Goal: Task Accomplishment & Management: Complete application form

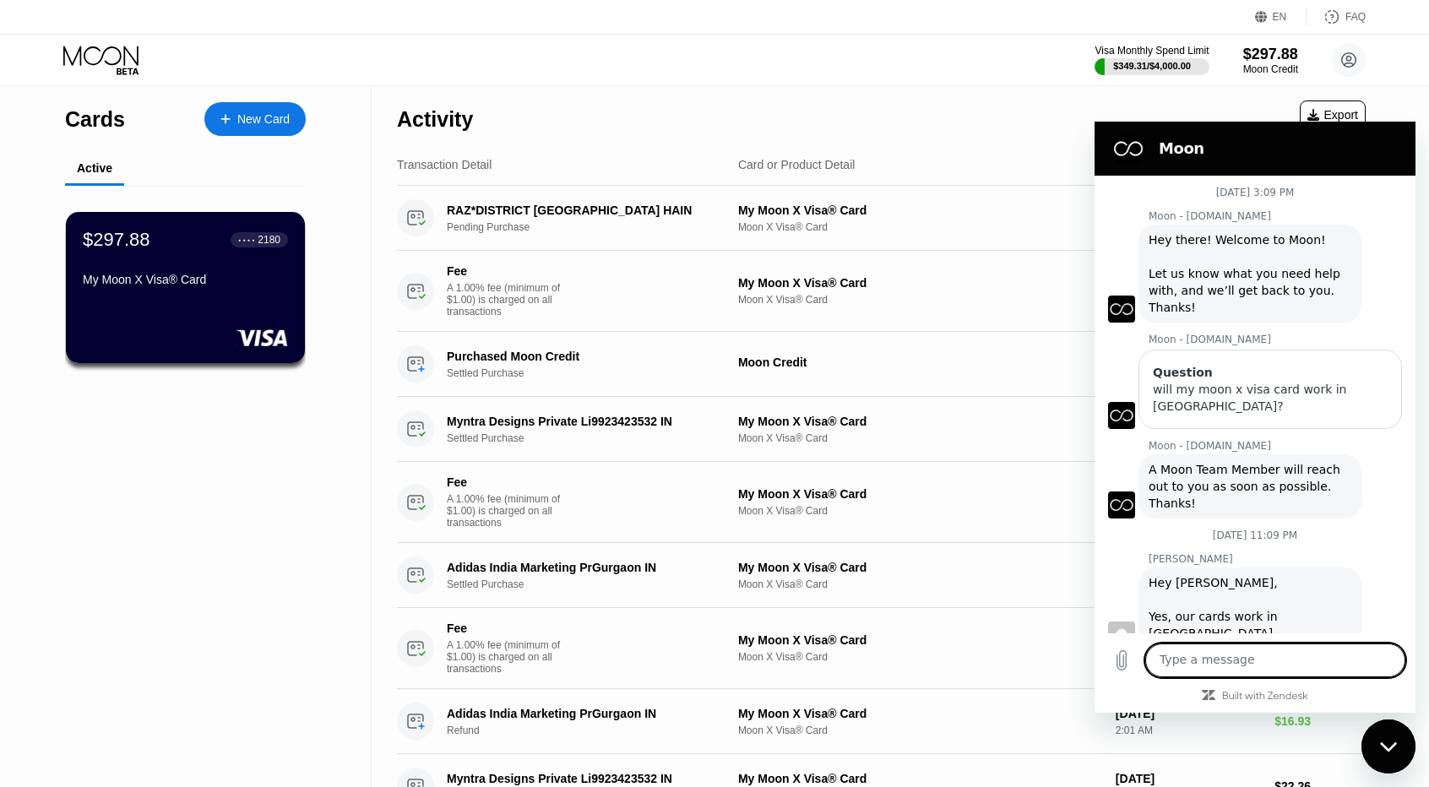
scroll to position [5919, 0]
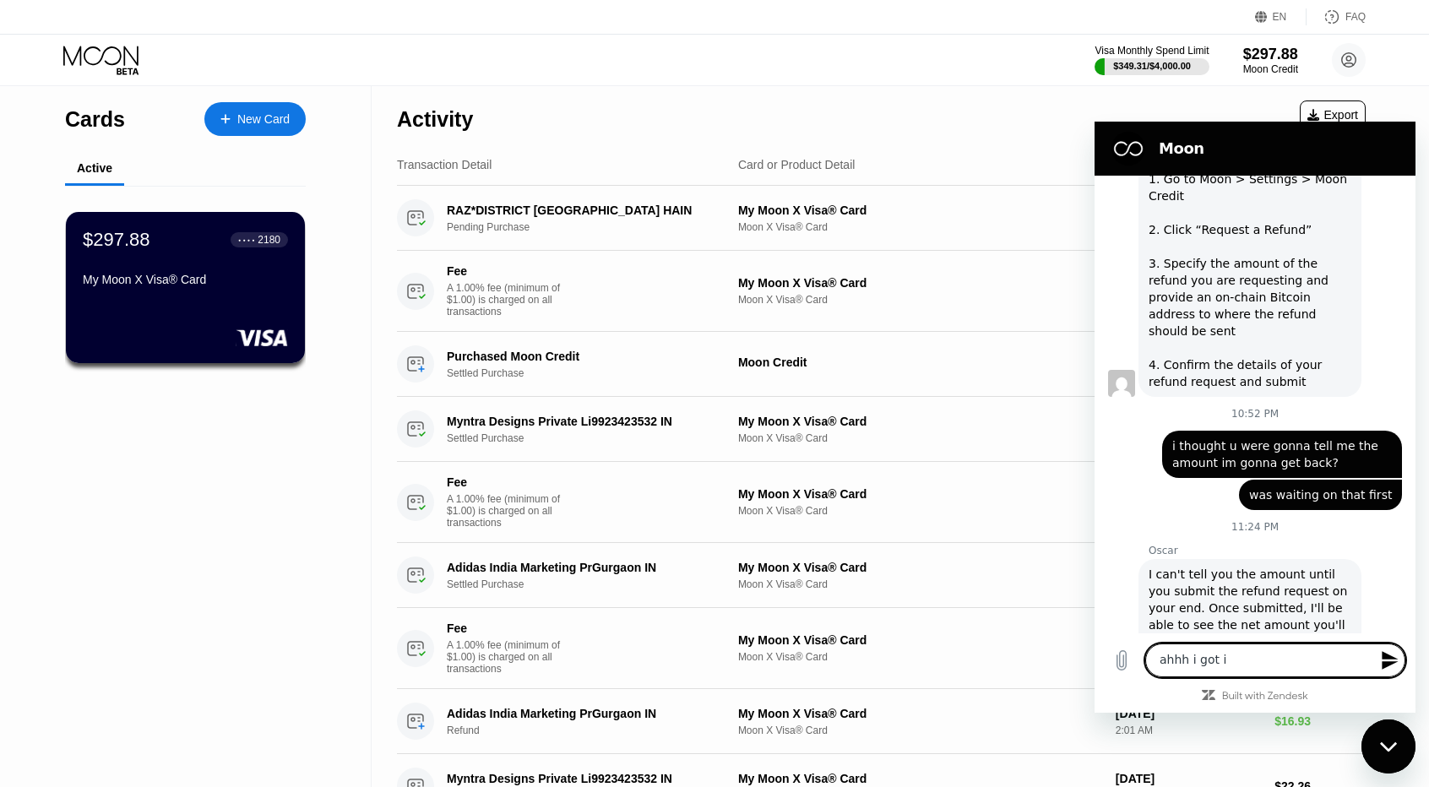
type textarea "ahhh i got it"
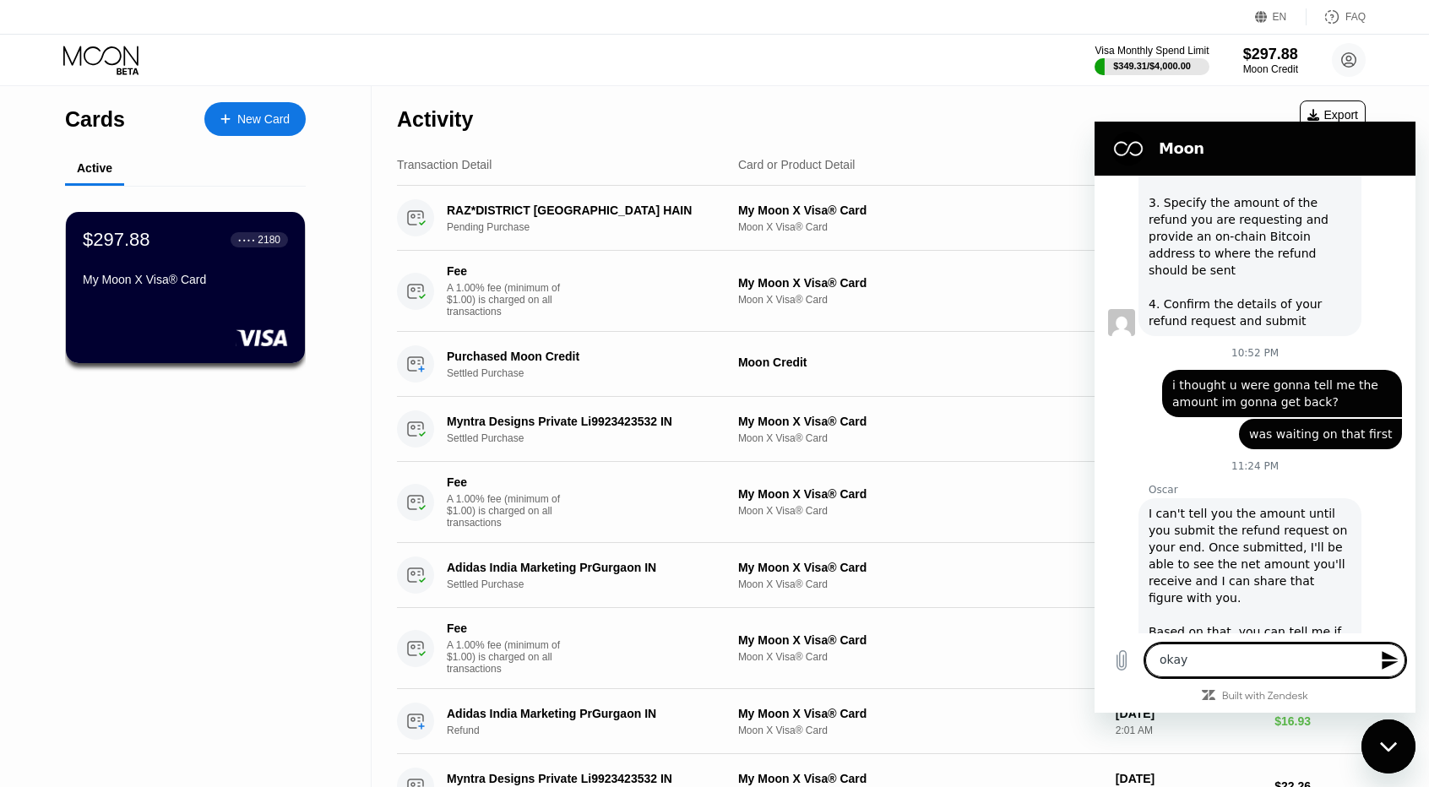
scroll to position [5984, 0]
type textarea "okay doing it"
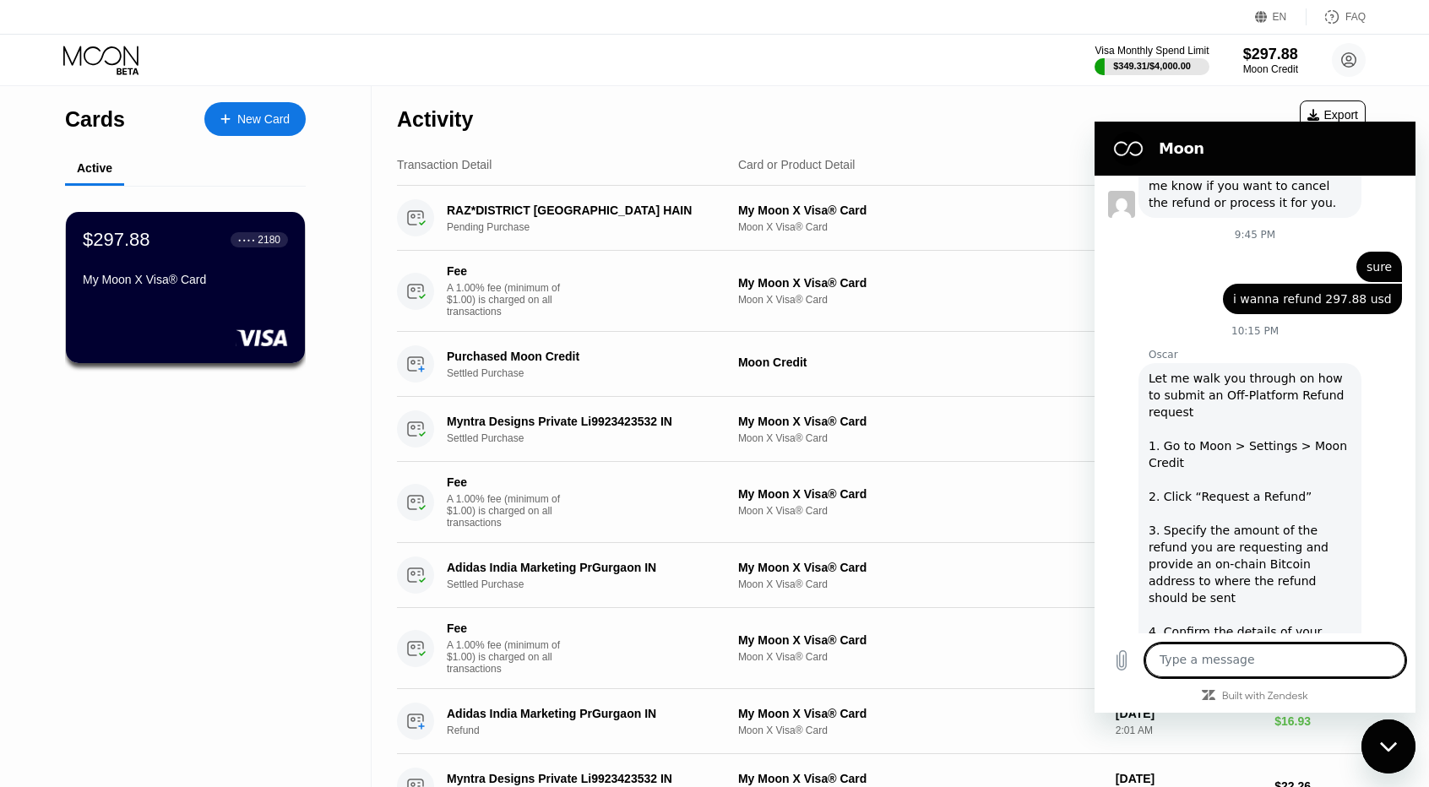
scroll to position [5638, 0]
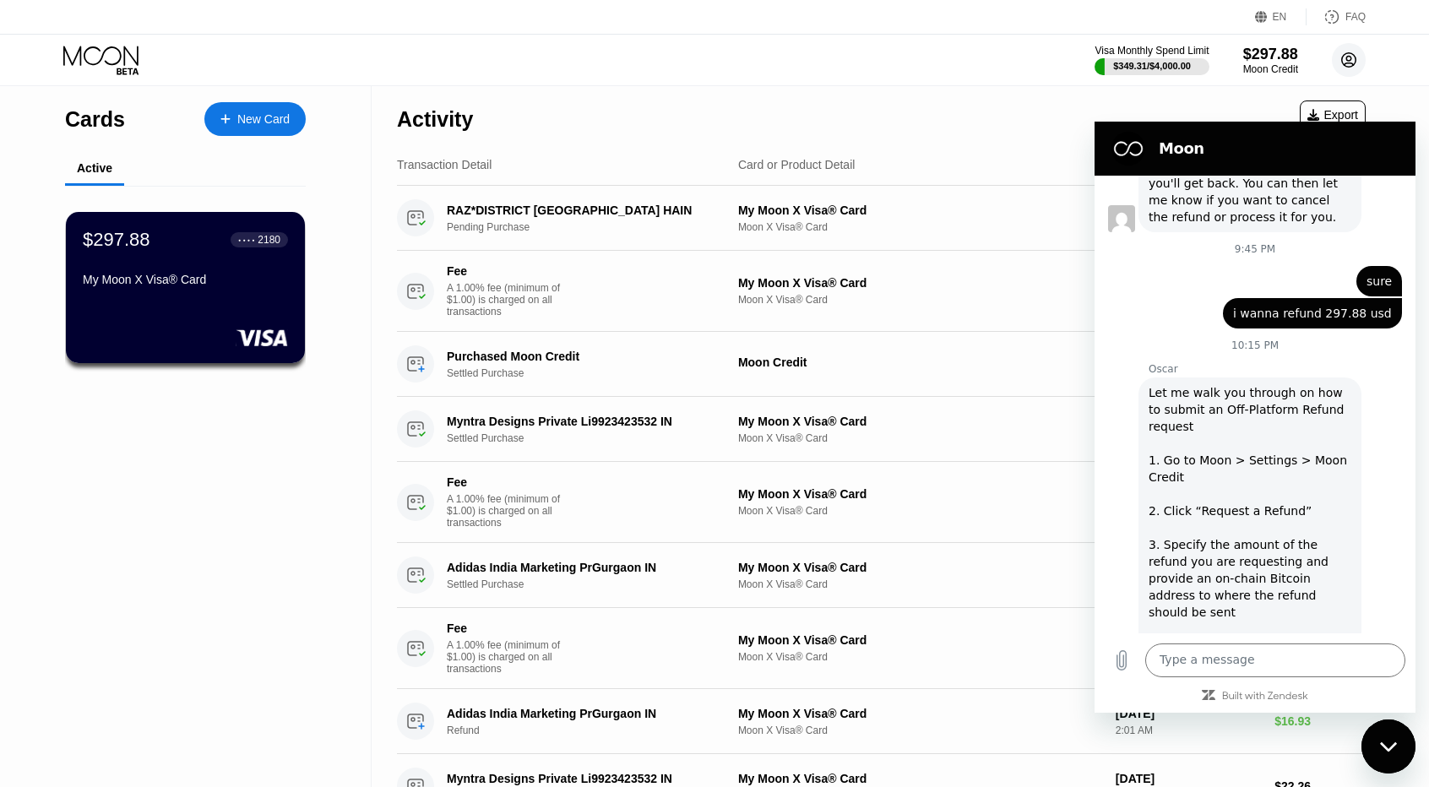
click at [1342, 68] on circle at bounding box center [1349, 60] width 34 height 34
click at [1377, 726] on div "Close messaging window" at bounding box center [1388, 746] width 51 height 51
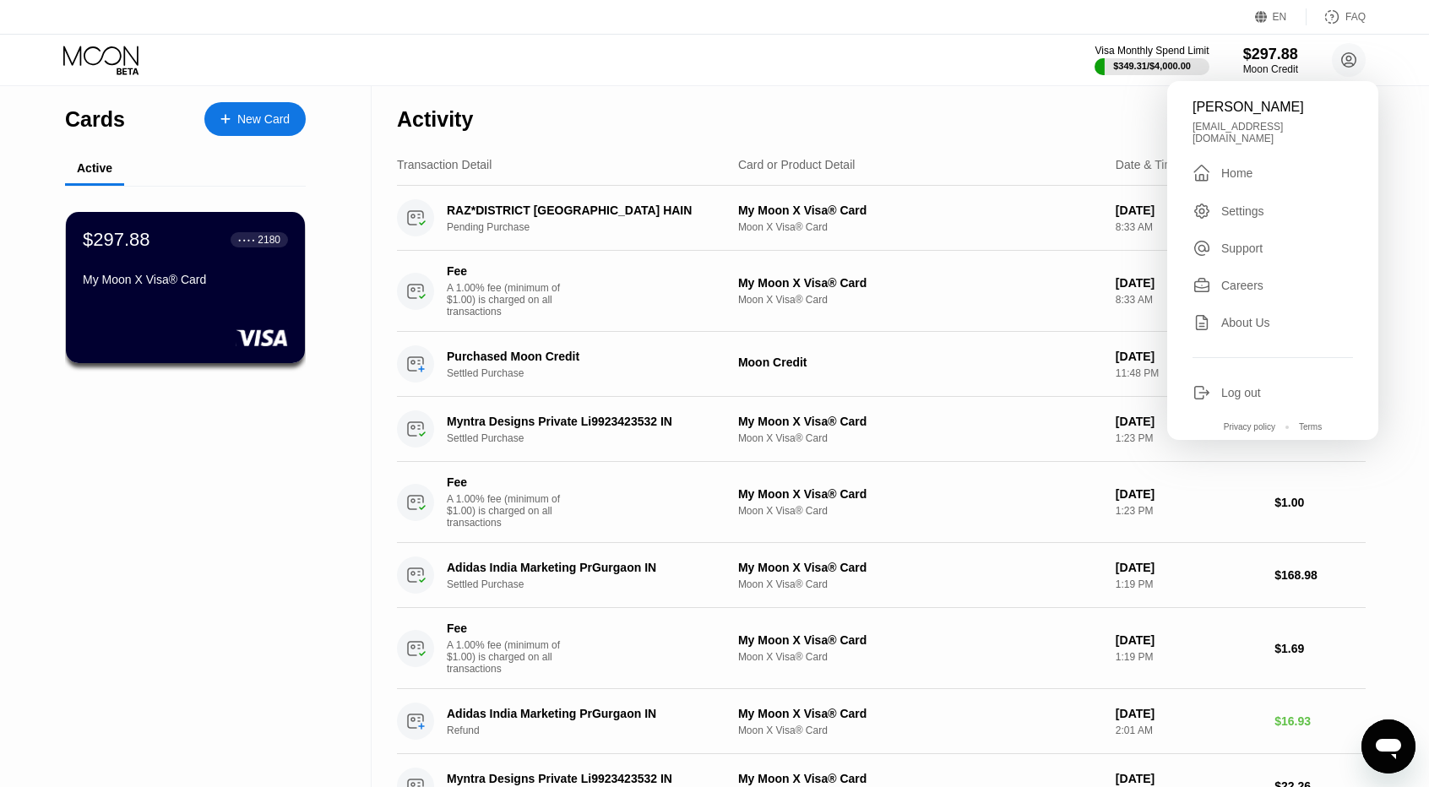
click at [1247, 207] on div "Settings" at bounding box center [1242, 211] width 43 height 14
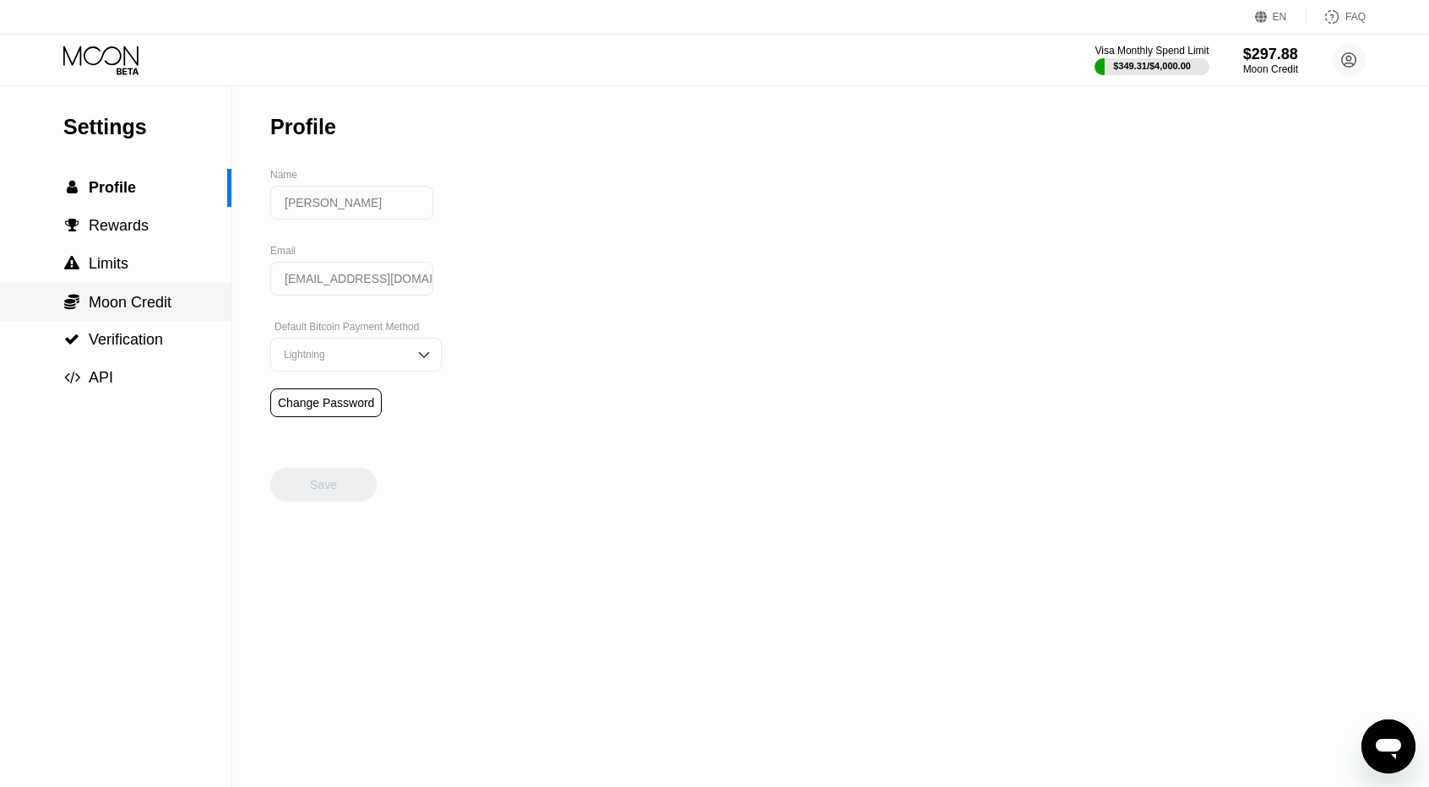
click at [73, 303] on span "" at bounding box center [71, 301] width 15 height 17
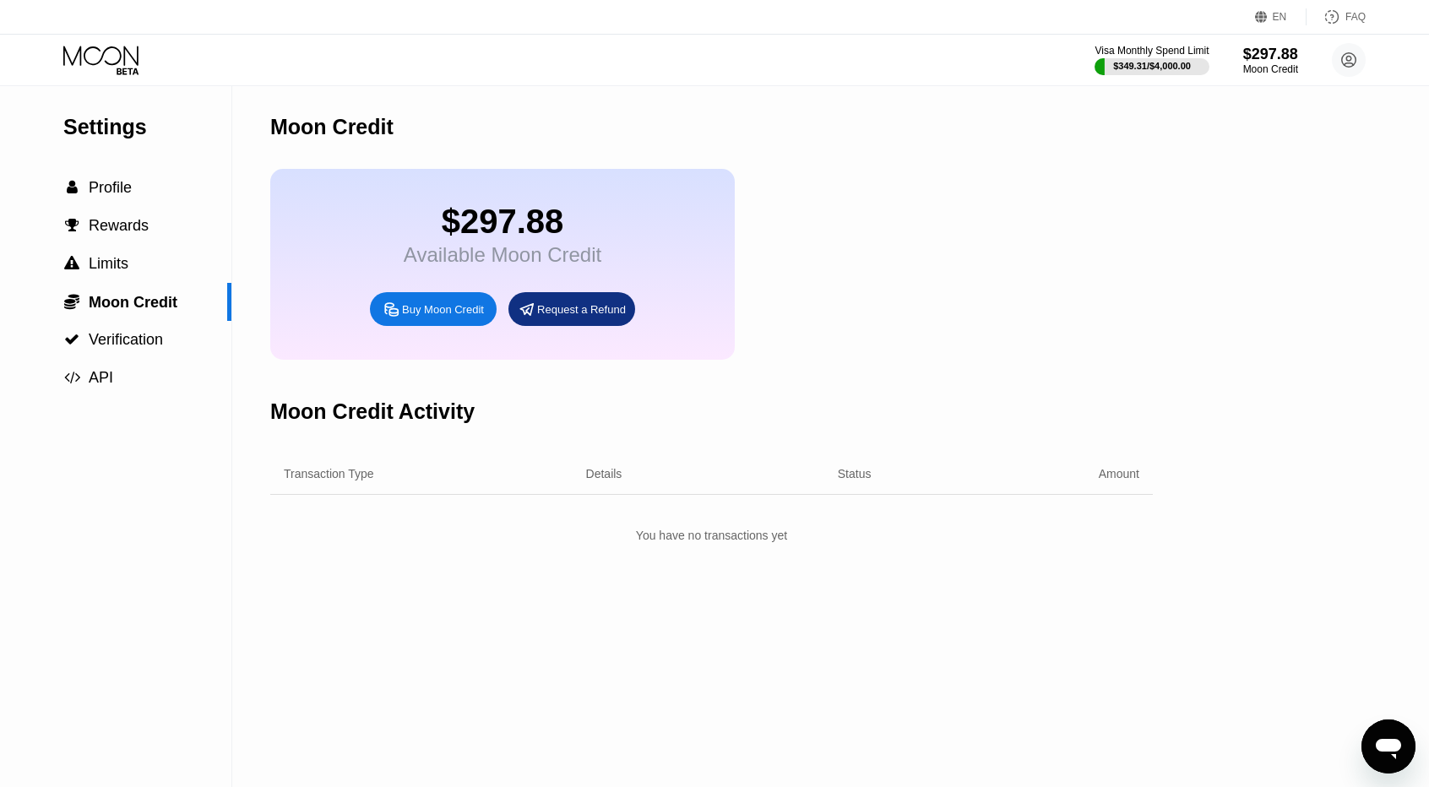
click at [597, 317] on div "Request a Refund" at bounding box center [581, 309] width 89 height 14
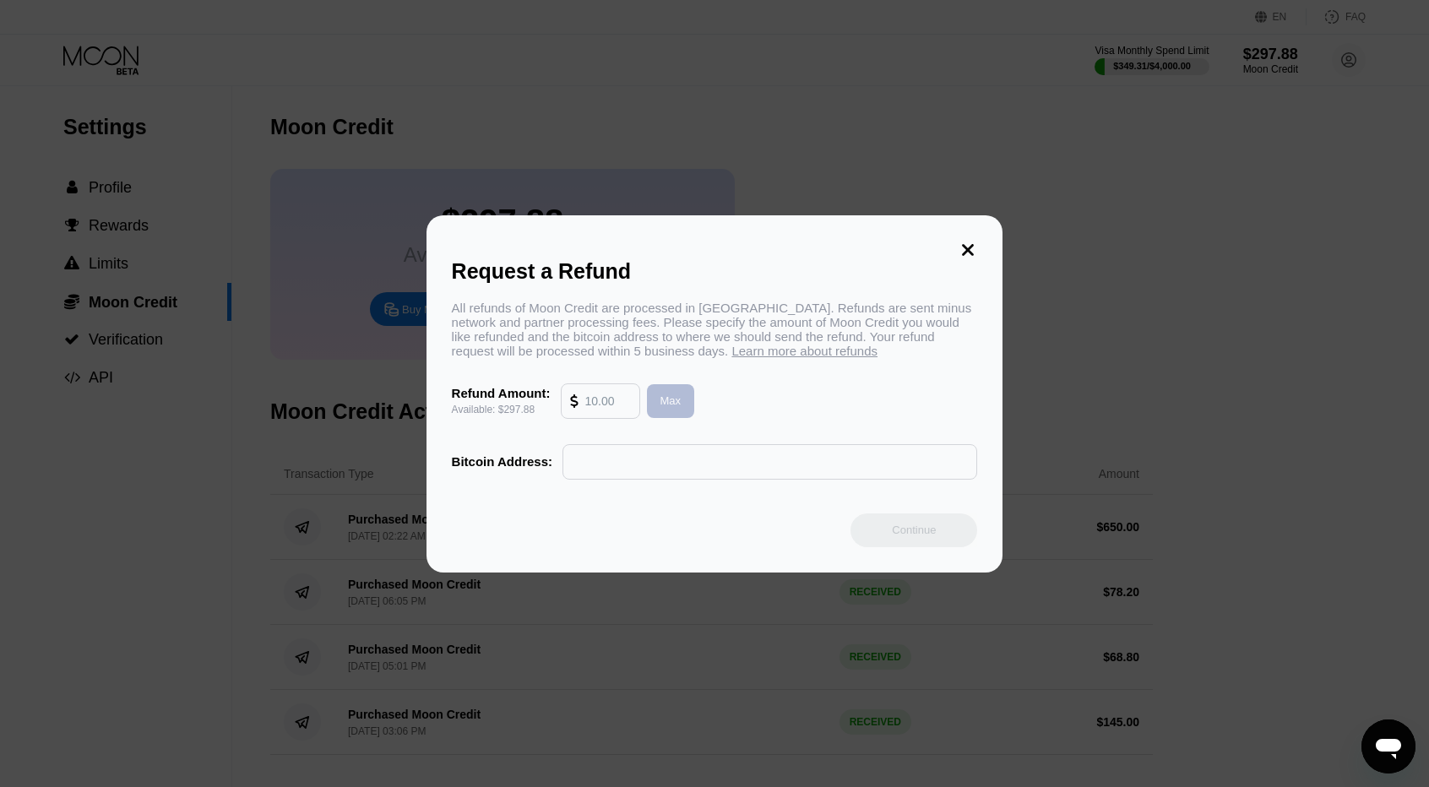
click at [651, 410] on div "Max" at bounding box center [671, 401] width 48 height 34
type input "297.88"
click at [809, 466] on input "text" at bounding box center [770, 462] width 396 height 34
paste input "bc1pveury9pp7h6vkx0elsde2saz9nyym35yp8pnlm8fw5k7hqz7ra2shgwx29"
type input "bc1pveury9pp7h6vkx0elsde2saz9nyym35yp8pnlm8fw5k7hqz7ra2shgwx29"
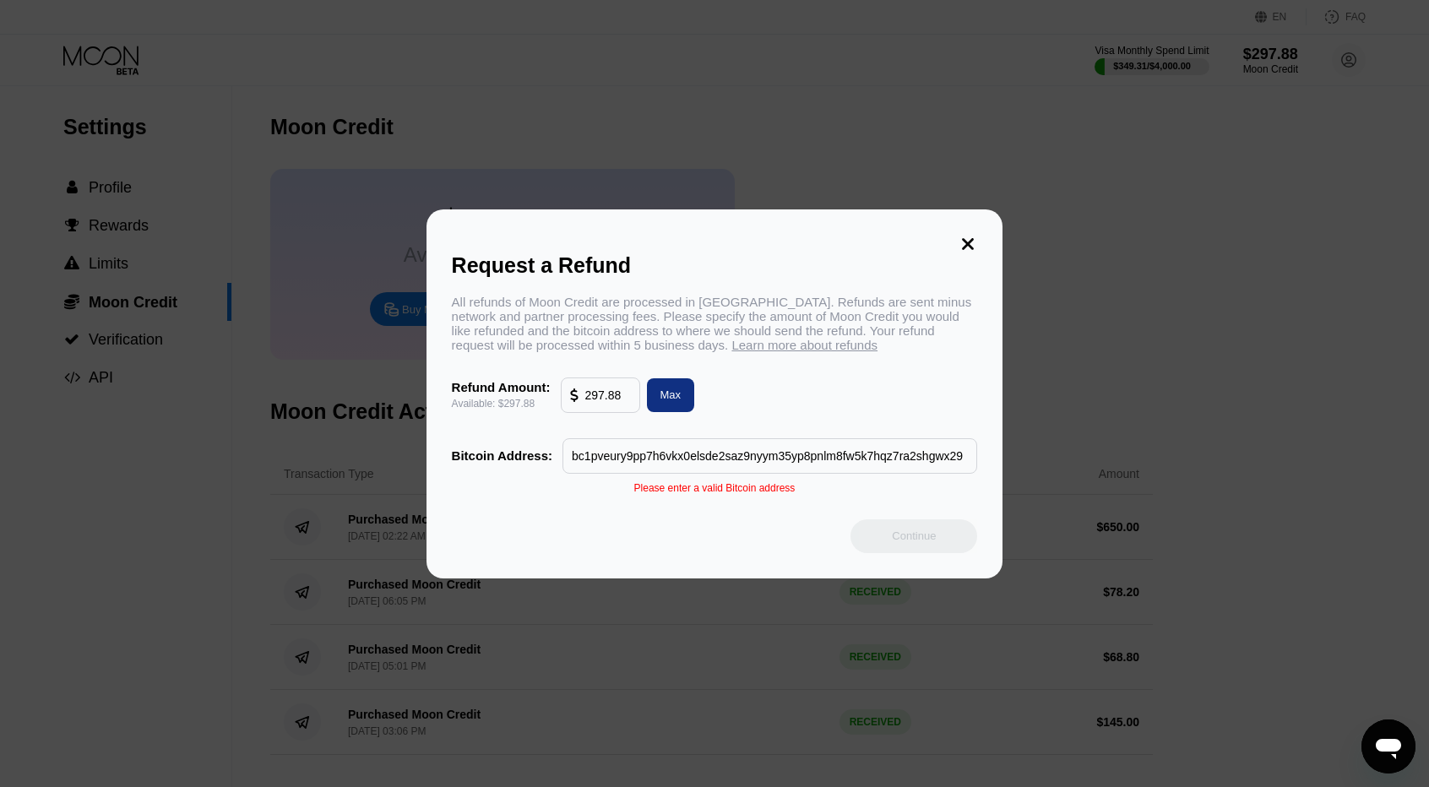
click at [763, 460] on input "bc1pveury9pp7h6vkx0elsde2saz9nyym35yp8pnlm8fw5k7hqz7ra2shgwx29" at bounding box center [770, 456] width 396 height 34
type input "w"
paste input "1AVKDBm3nL5RzsMNeyytBrzwHeY3LPKXiJ"
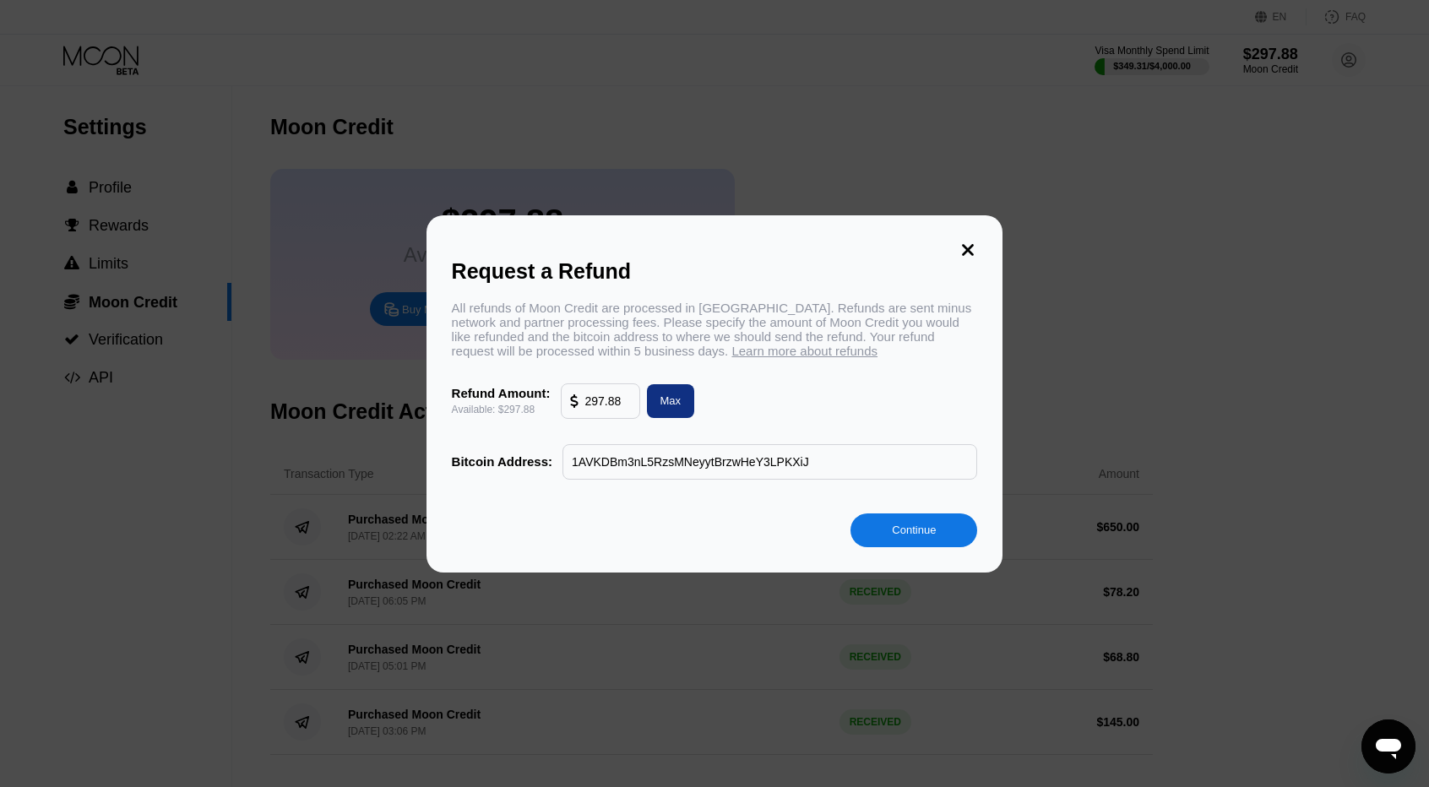
type input "1AVKDBm3nL5RzsMNeyytBrzwHeY3LPKXiJ"
click at [930, 531] on div "Continue" at bounding box center [914, 530] width 44 height 14
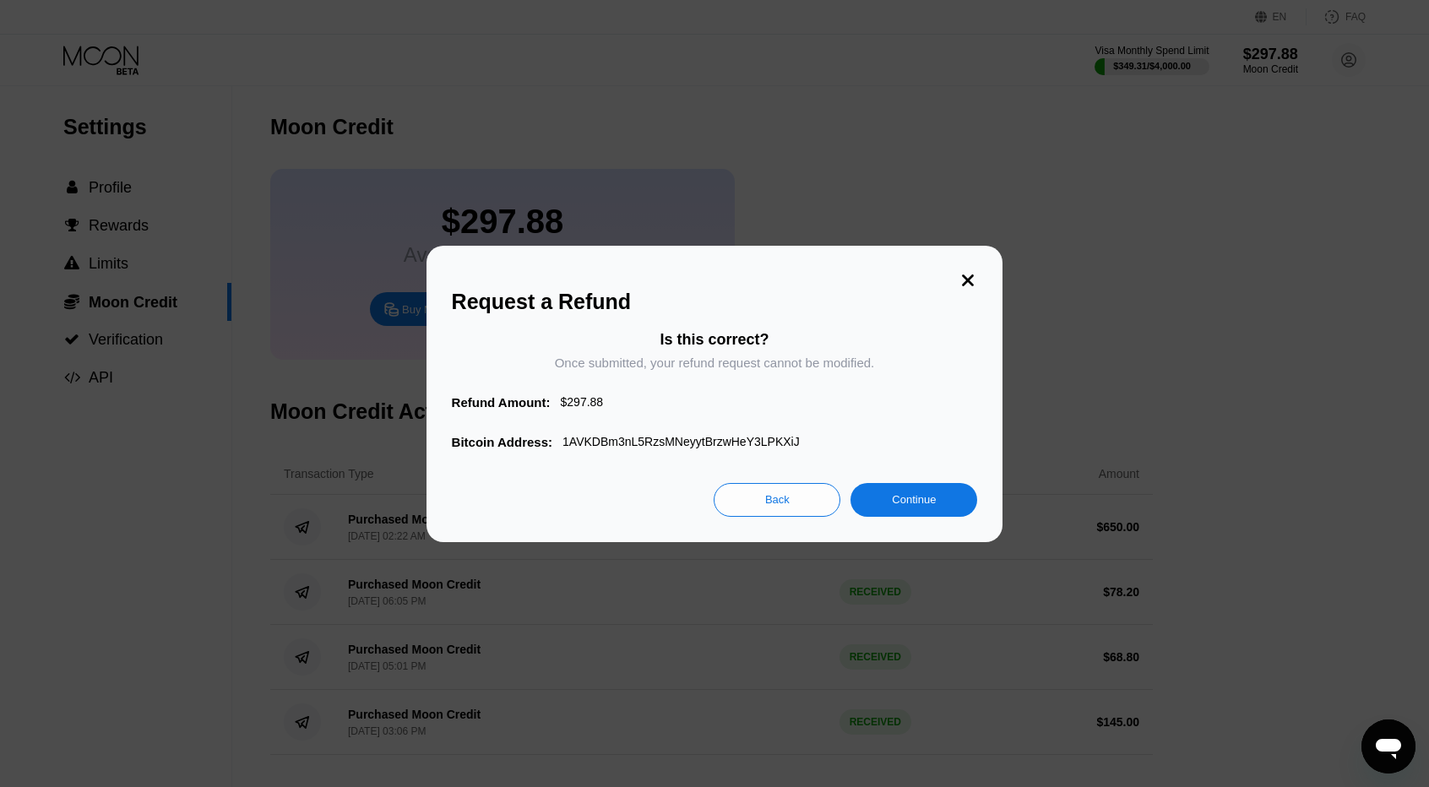
click at [902, 507] on div "Continue" at bounding box center [914, 499] width 44 height 14
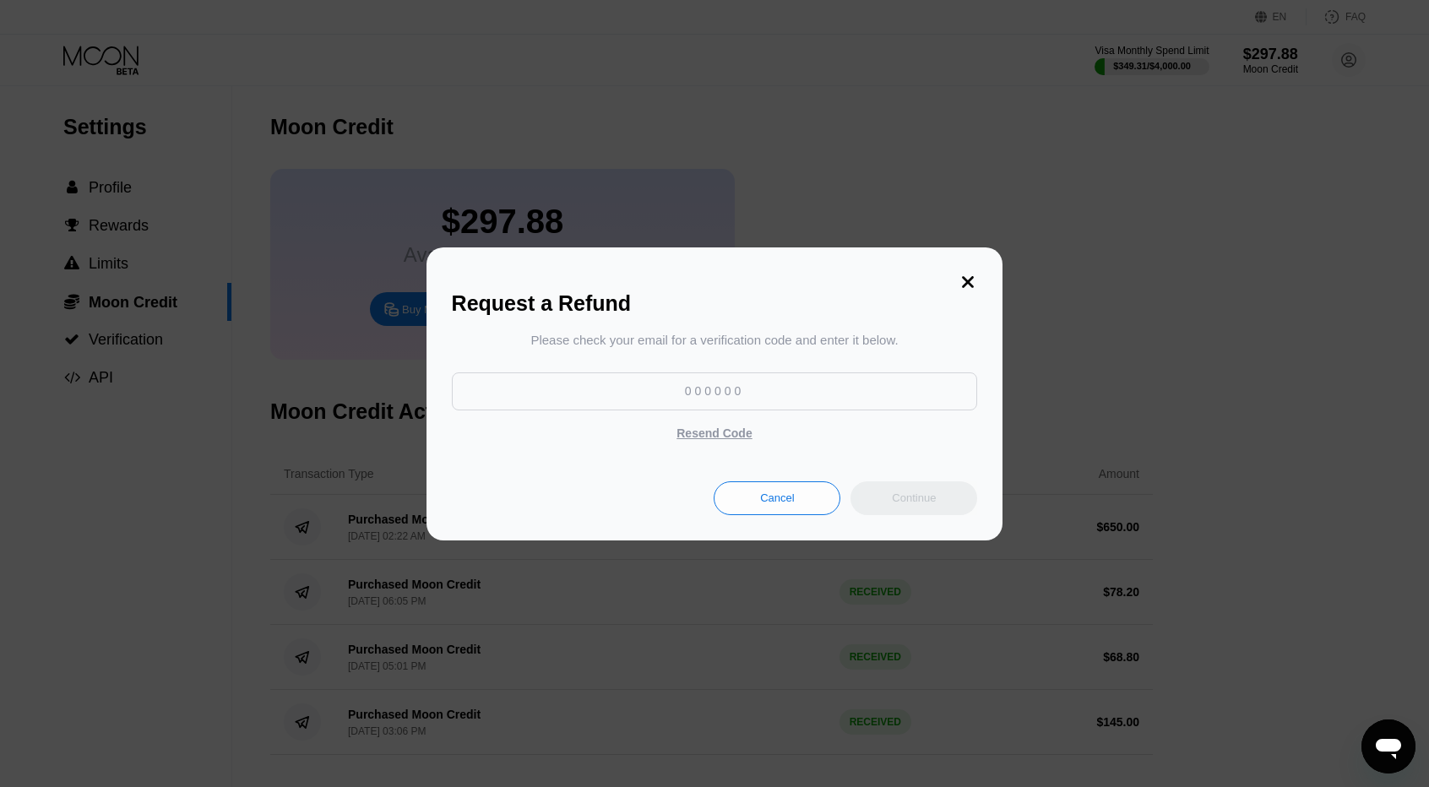
click at [836, 384] on input at bounding box center [715, 391] width 526 height 38
paste input "586464"
type input "586464"
click at [936, 509] on div "Continue" at bounding box center [913, 498] width 127 height 34
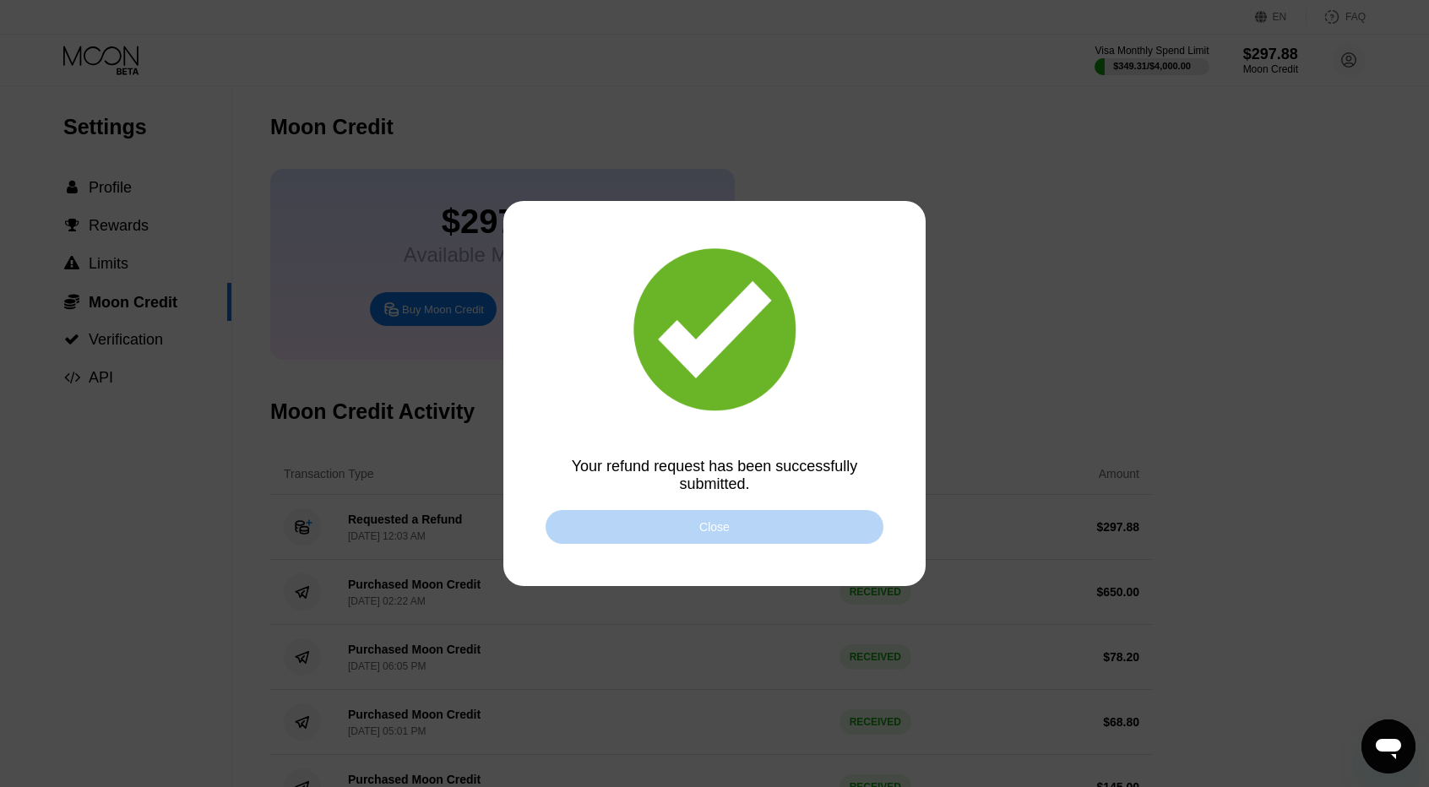
click at [792, 544] on div "Close" at bounding box center [715, 527] width 338 height 34
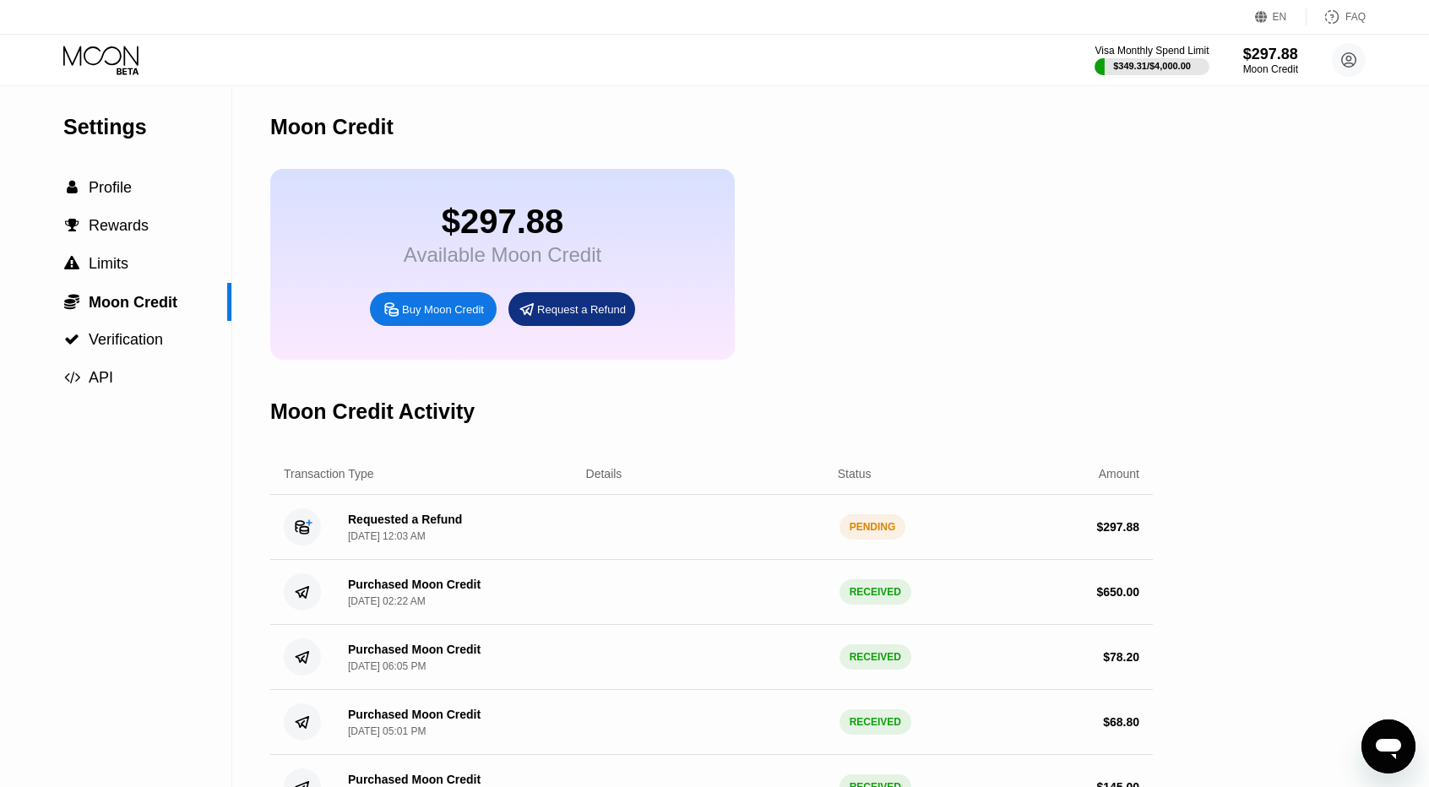
click at [1391, 735] on icon "Open messaging window" at bounding box center [1388, 746] width 30 height 30
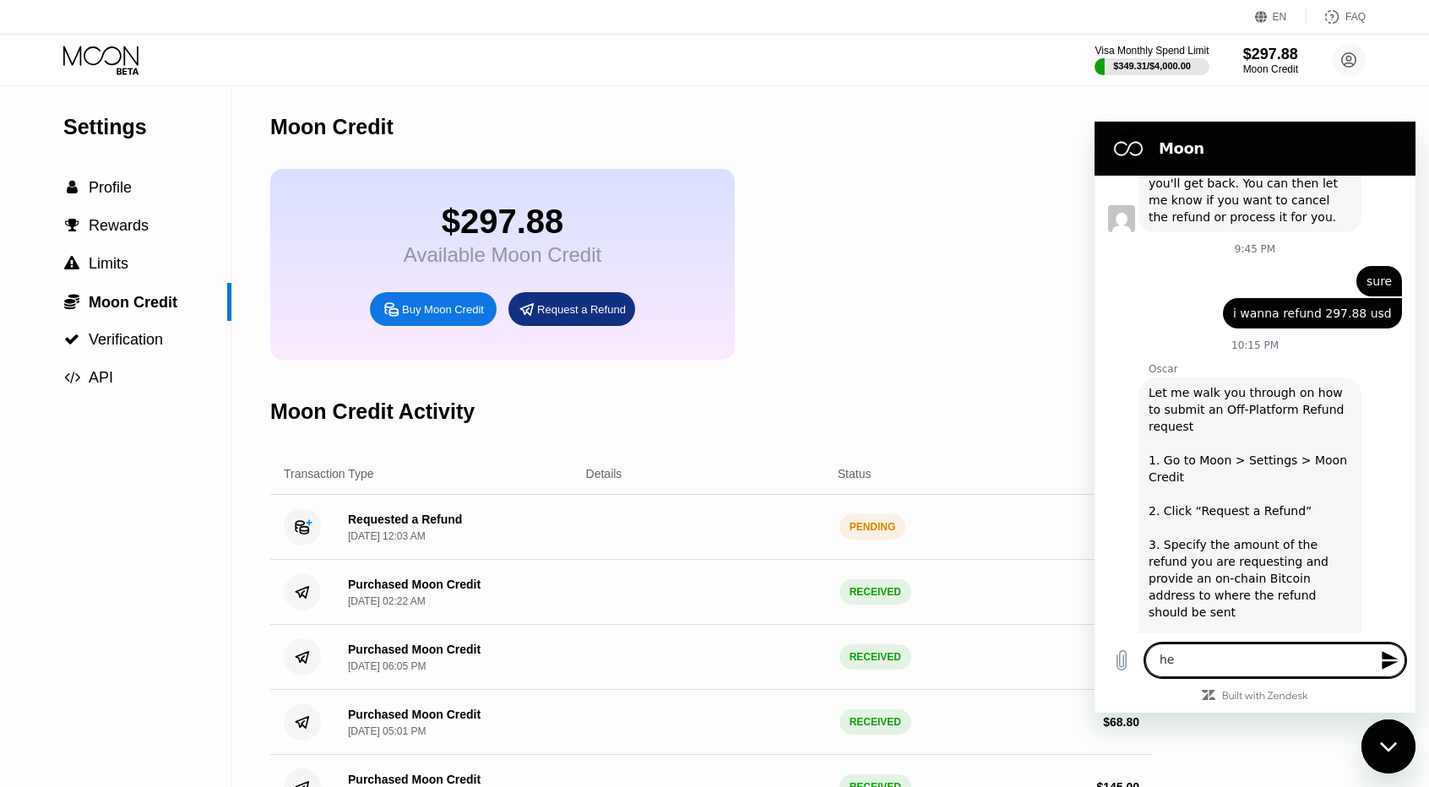
type textarea "hey"
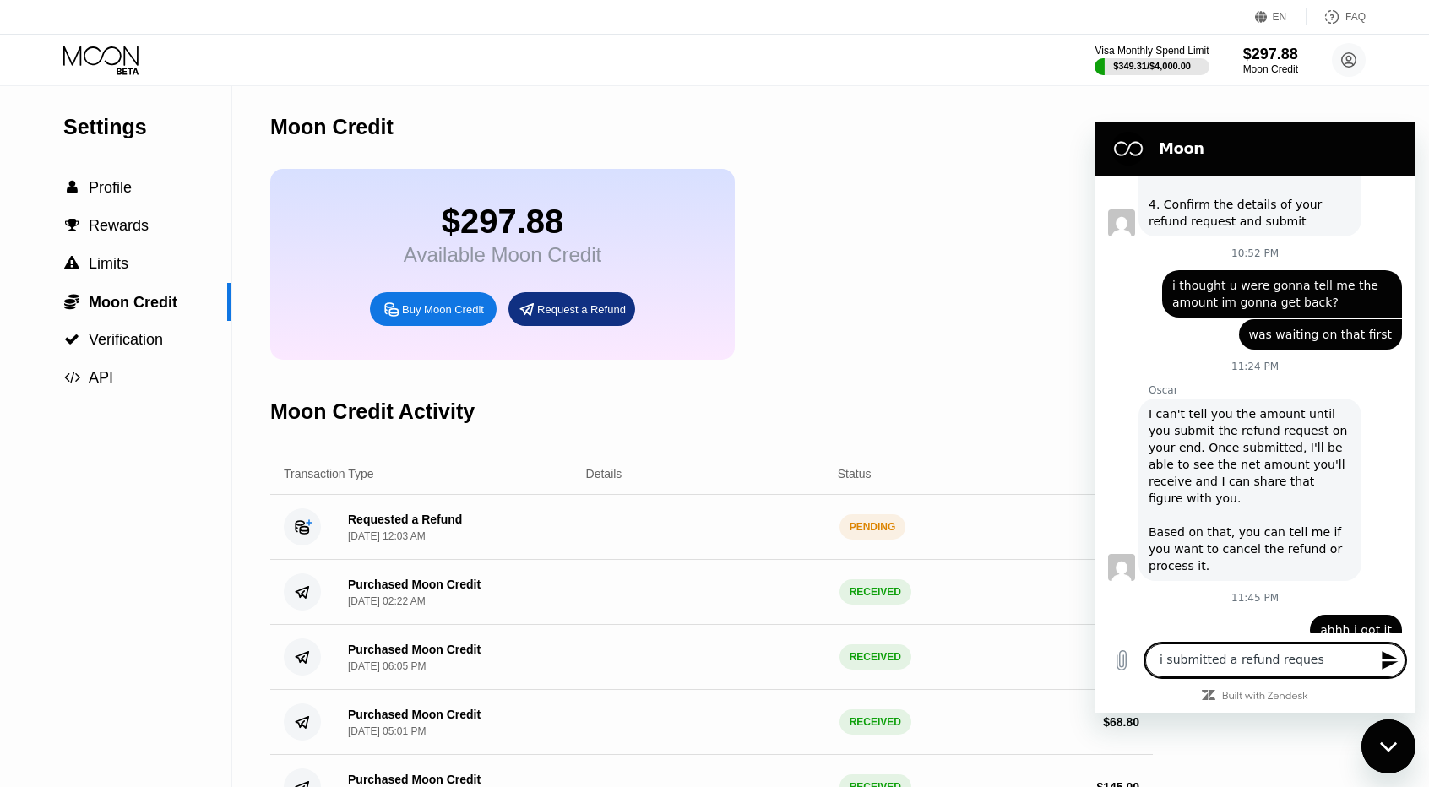
type textarea "i submitted a refund request"
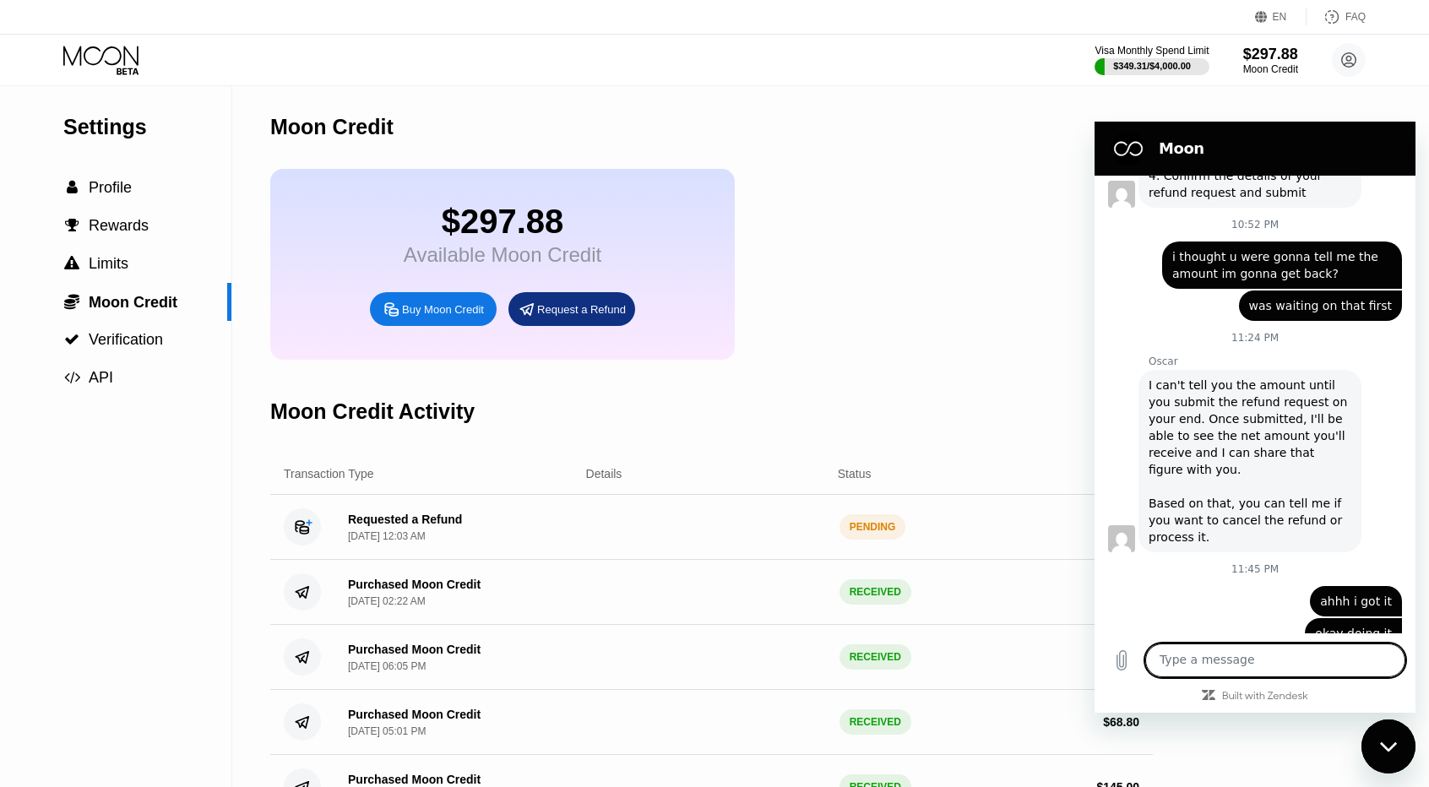
scroll to position [6112, 0]
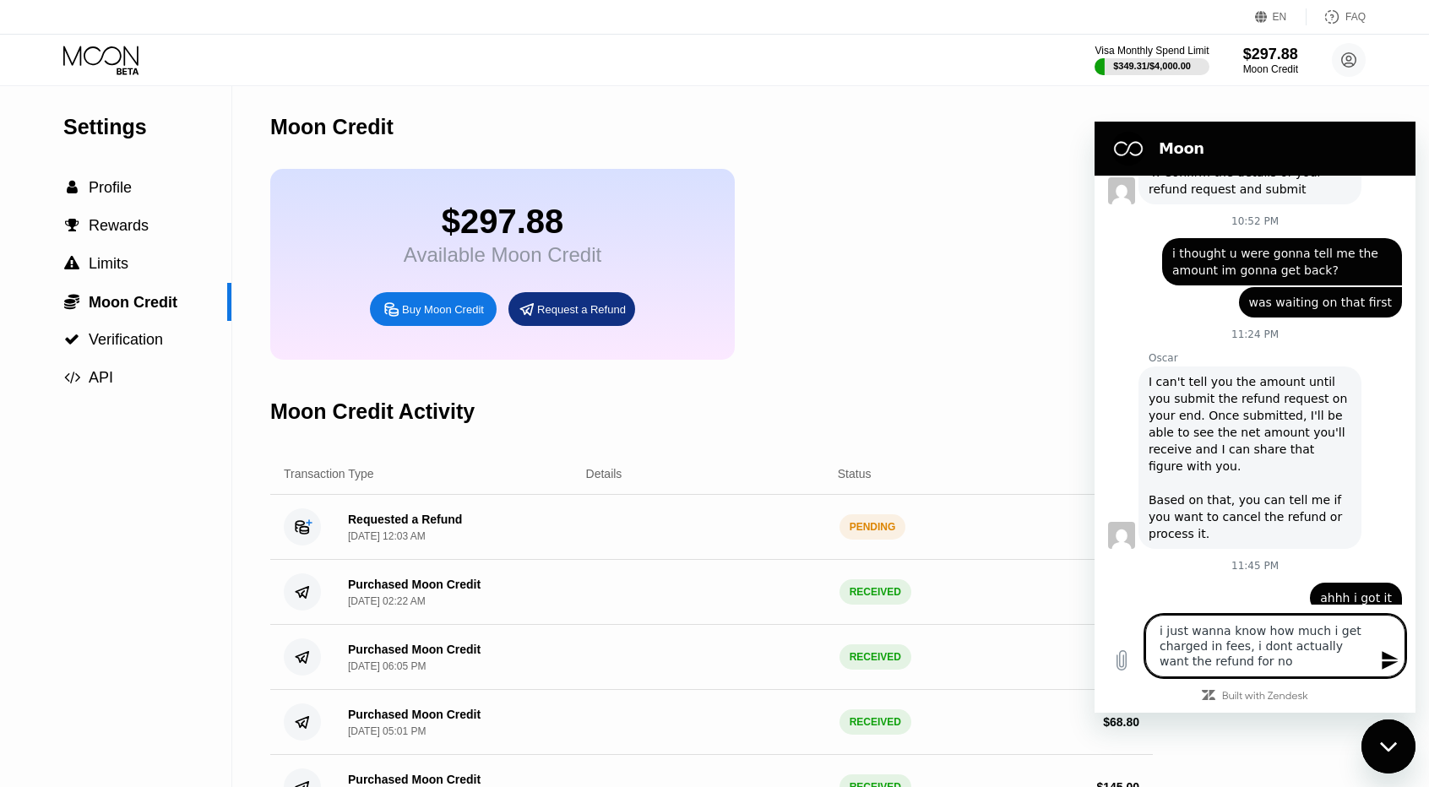
type textarea "i just wanna know how much i get charged in fees, i dont actually want the refu…"
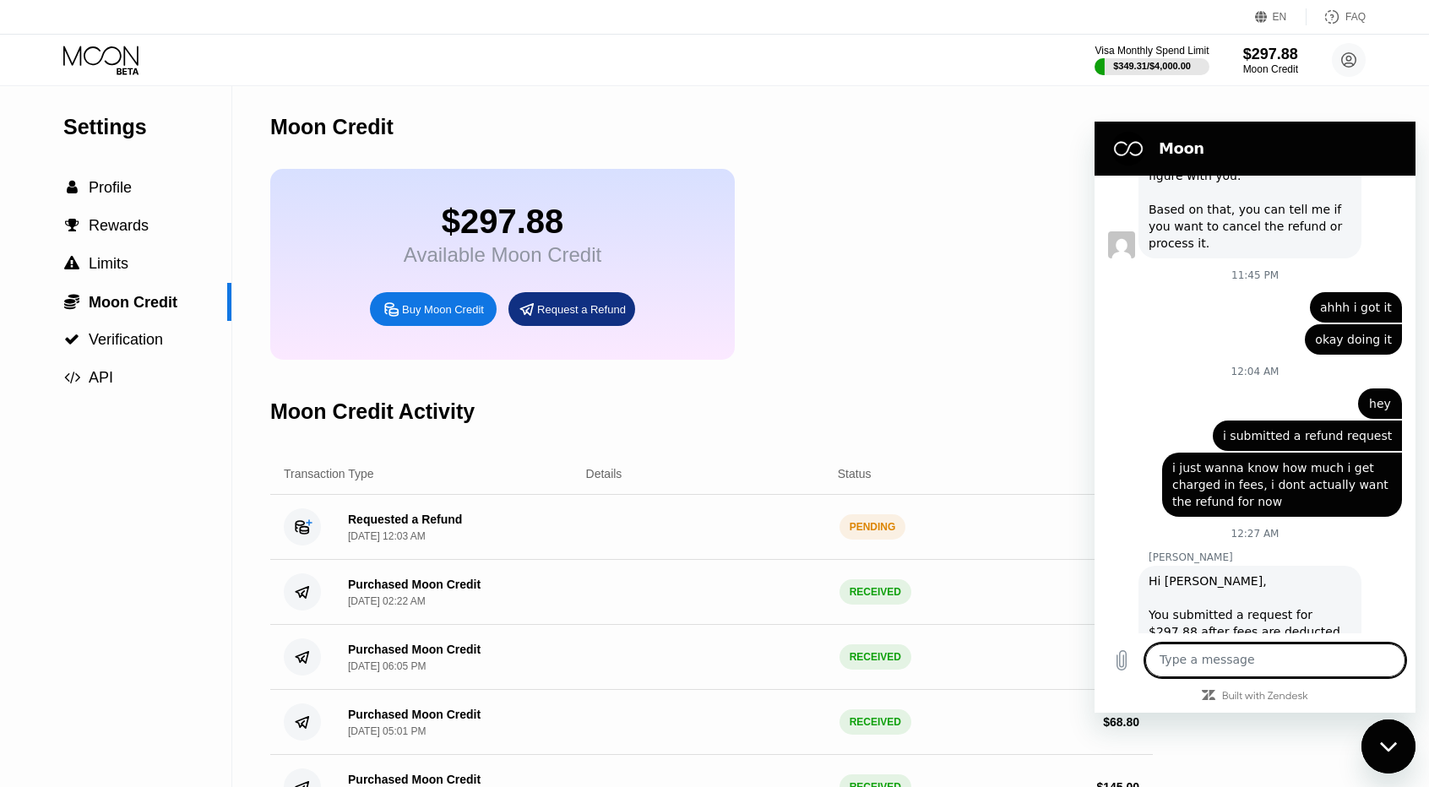
scroll to position [6409, 0]
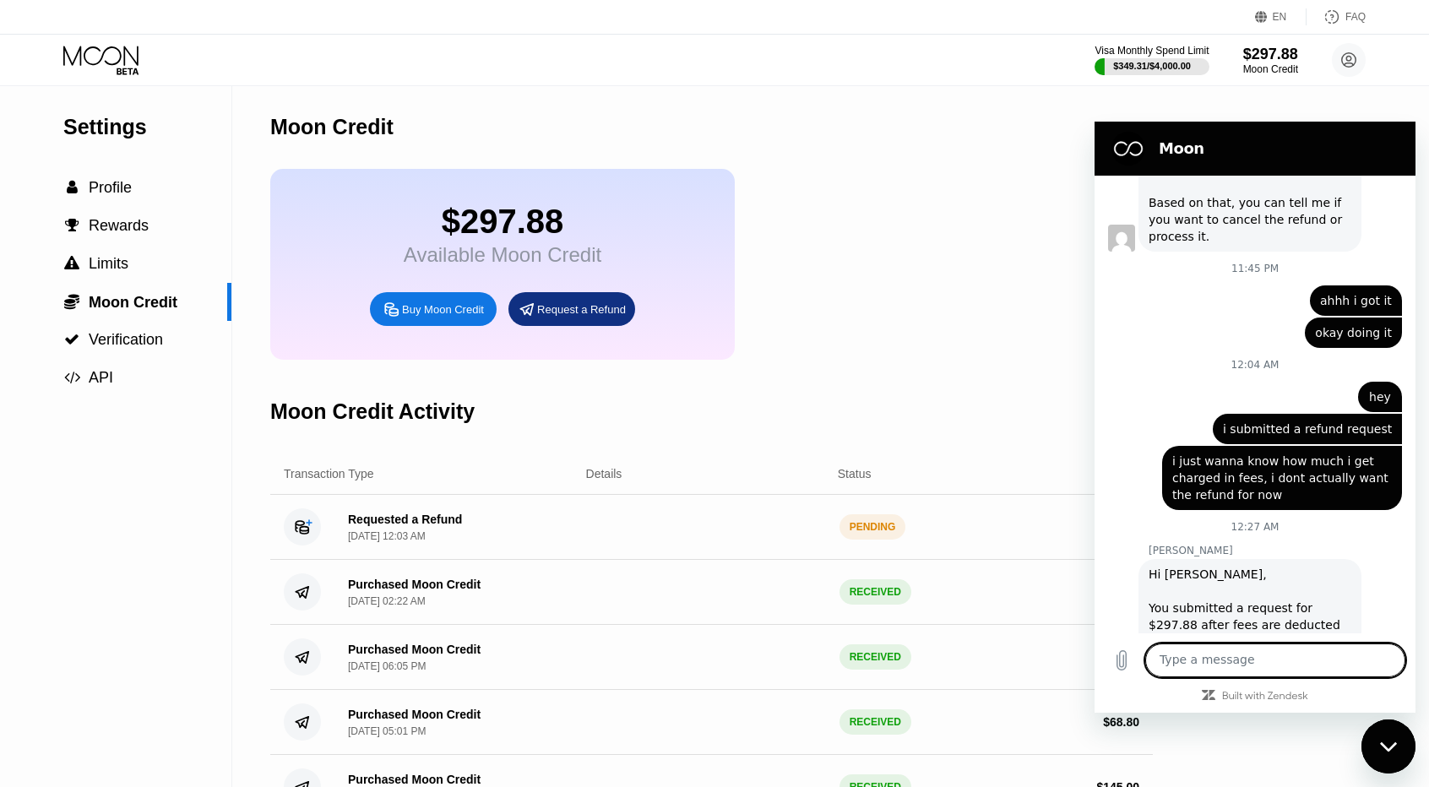
click at [1387, 747] on icon "Close messaging window" at bounding box center [1387, 745] width 17 height 9
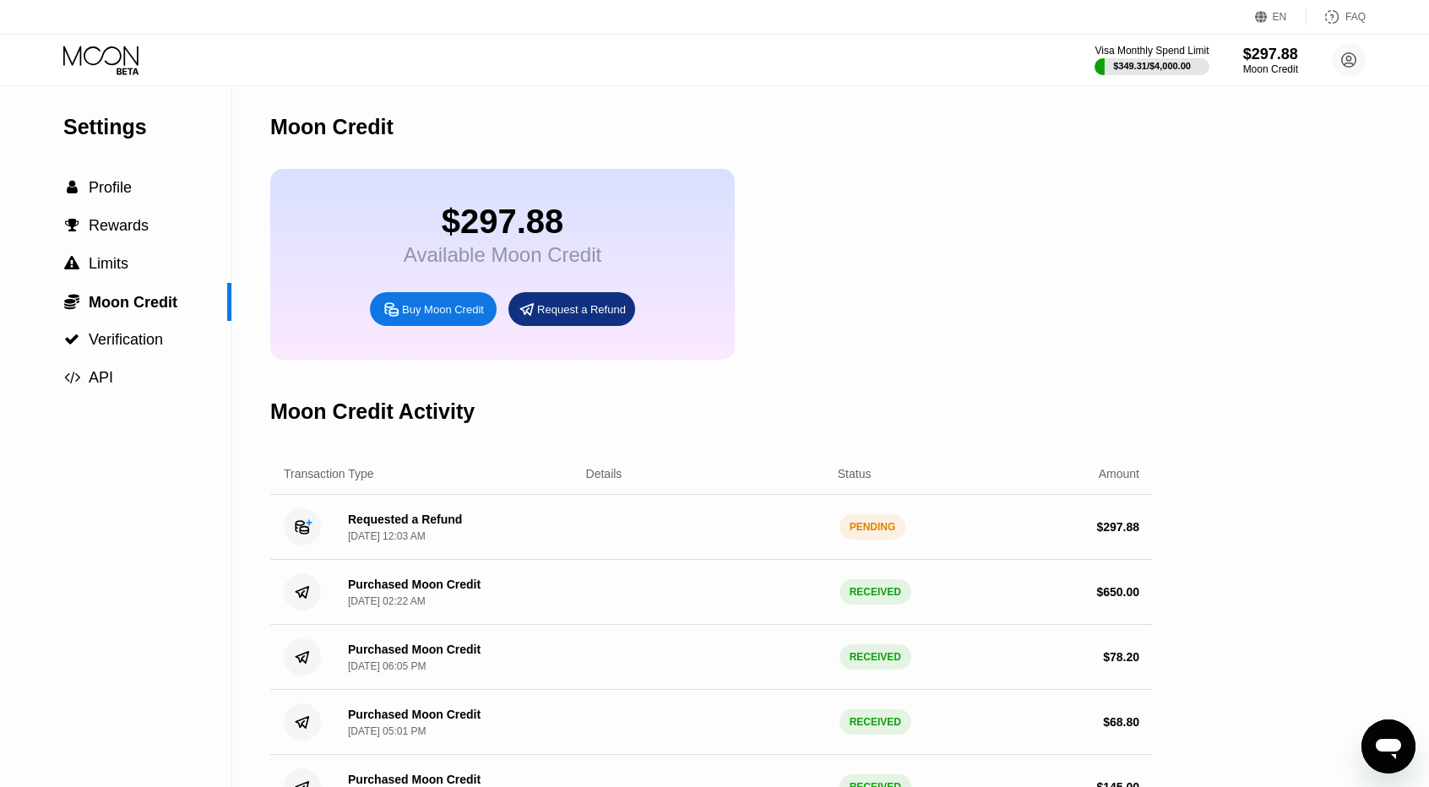
click at [1376, 743] on icon "Open messaging window" at bounding box center [1388, 749] width 25 height 20
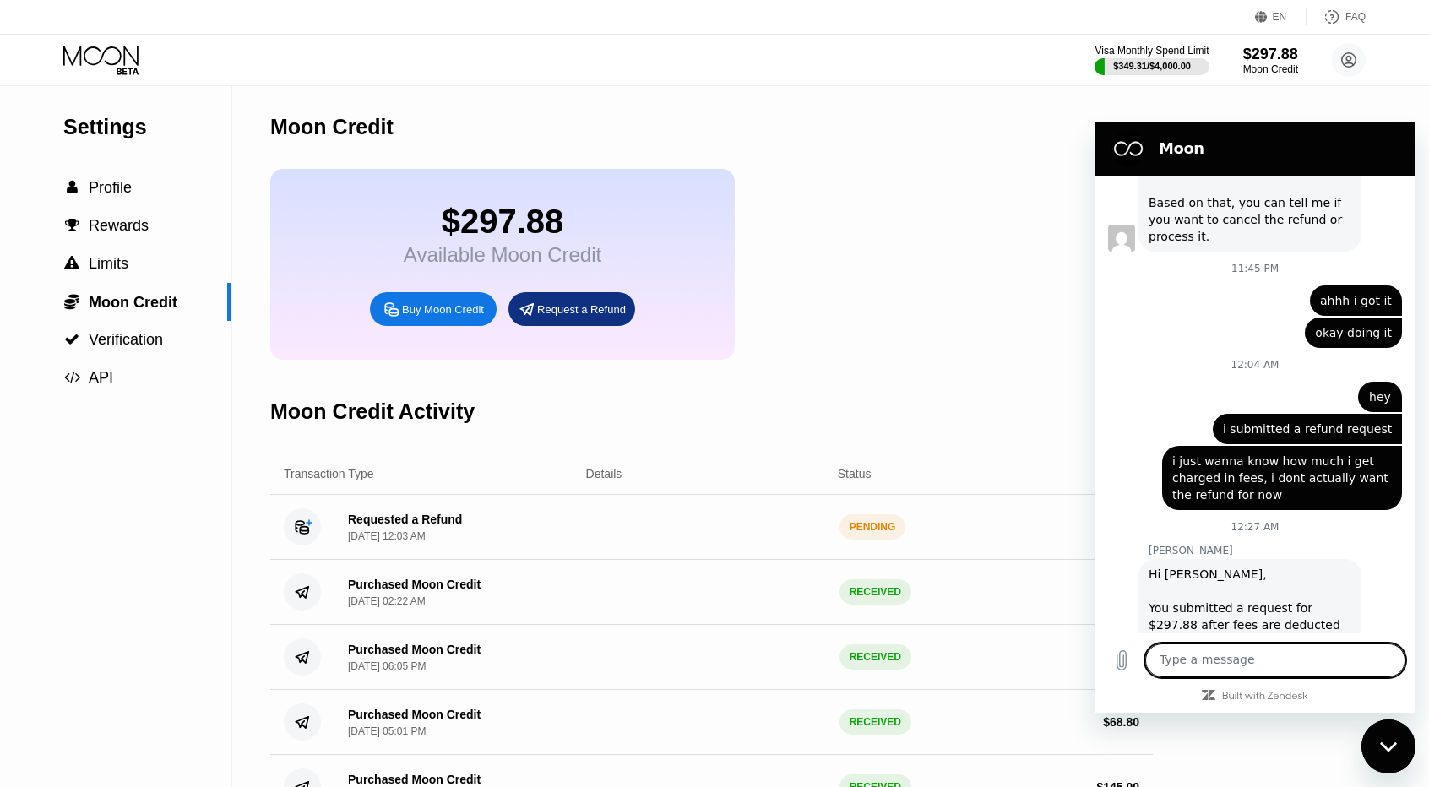
scroll to position [0, 0]
type textarea "okay got it!, please cancel the refund and return funds to my balance"
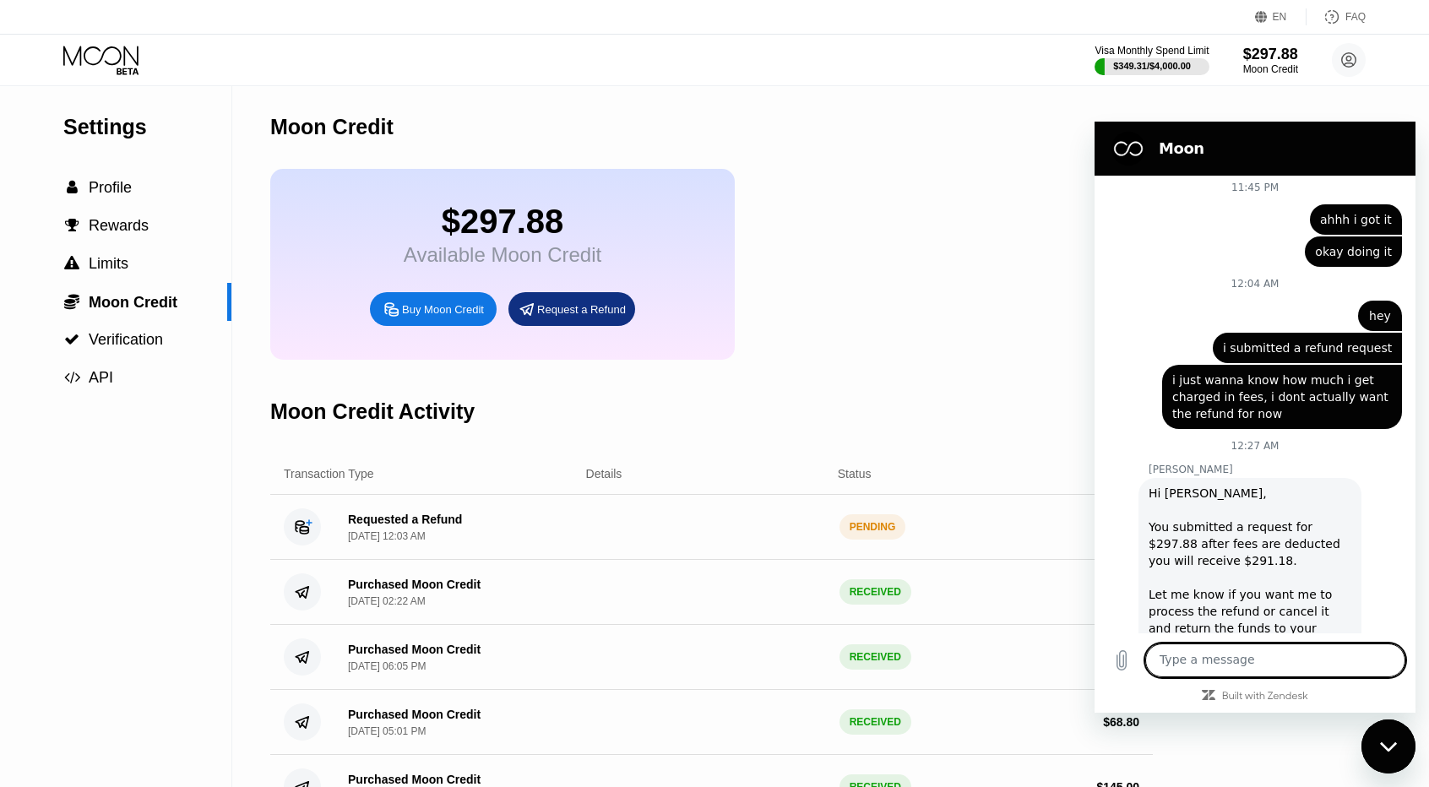
click at [1383, 732] on div "Close messaging window" at bounding box center [1388, 746] width 51 height 51
